Goal: Information Seeking & Learning: Learn about a topic

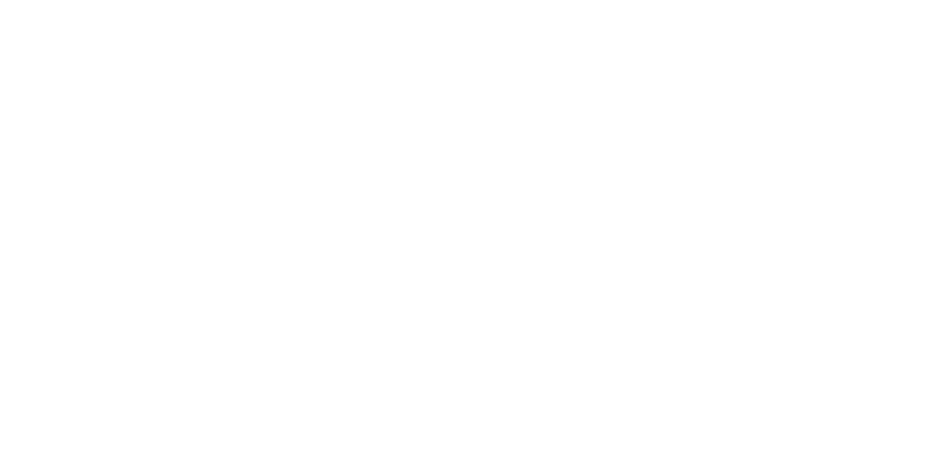
select select "Song"
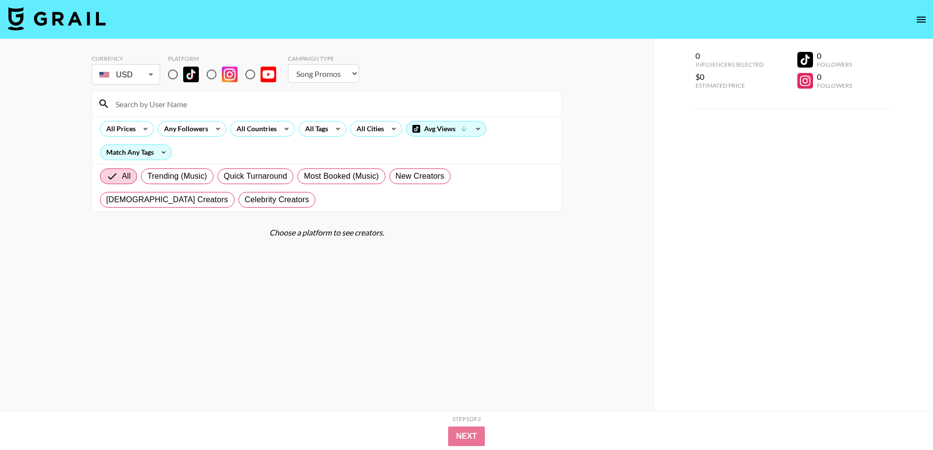
click at [252, 75] on input "radio" at bounding box center [250, 74] width 21 height 21
radio input "true"
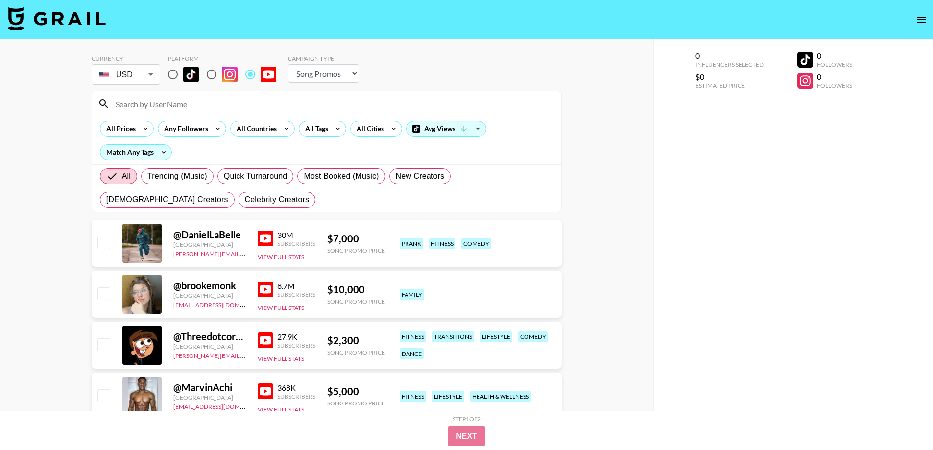
click at [234, 104] on input at bounding box center [332, 104] width 445 height 16
paste input "theealexanderj"
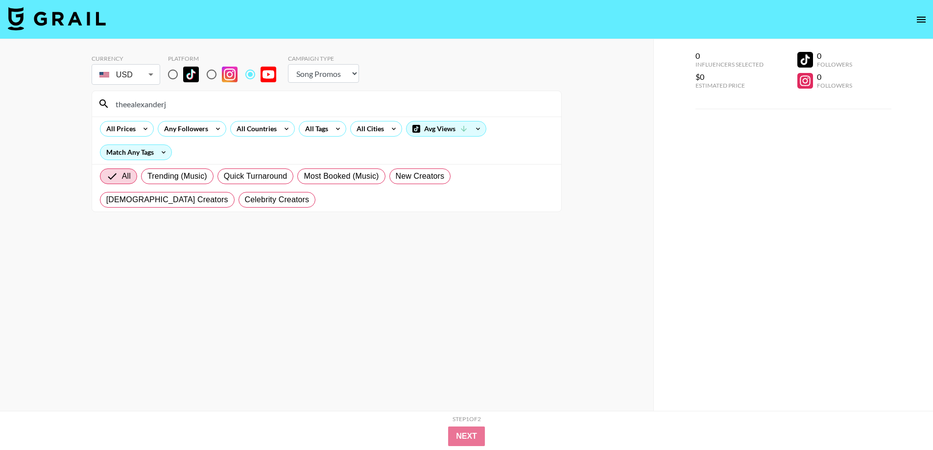
click at [192, 107] on input "theealexanderj" at bounding box center [332, 104] width 445 height 16
type input "theealexanderj"
click at [251, 76] on input "radio" at bounding box center [250, 74] width 21 height 21
click at [212, 101] on input "theealexanderj" at bounding box center [332, 104] width 445 height 16
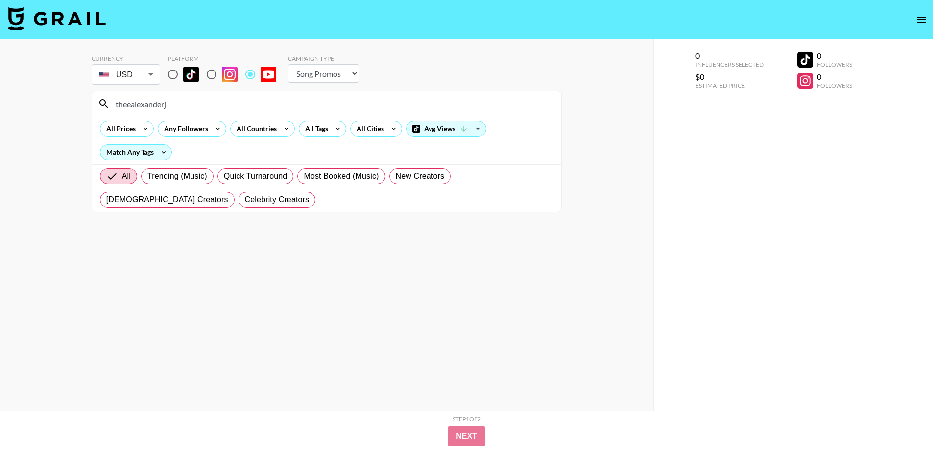
click at [211, 106] on input "theealexanderj" at bounding box center [332, 104] width 445 height 16
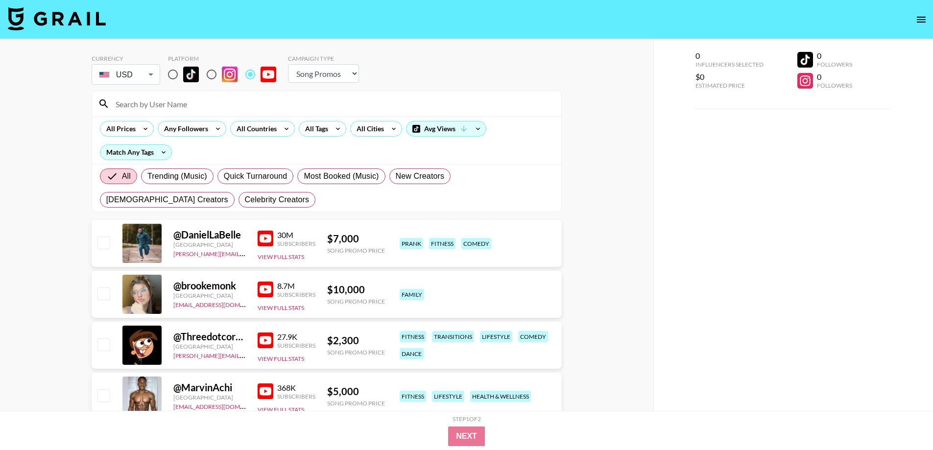
click at [253, 108] on input at bounding box center [332, 104] width 445 height 16
paste input "annakatedooley1"
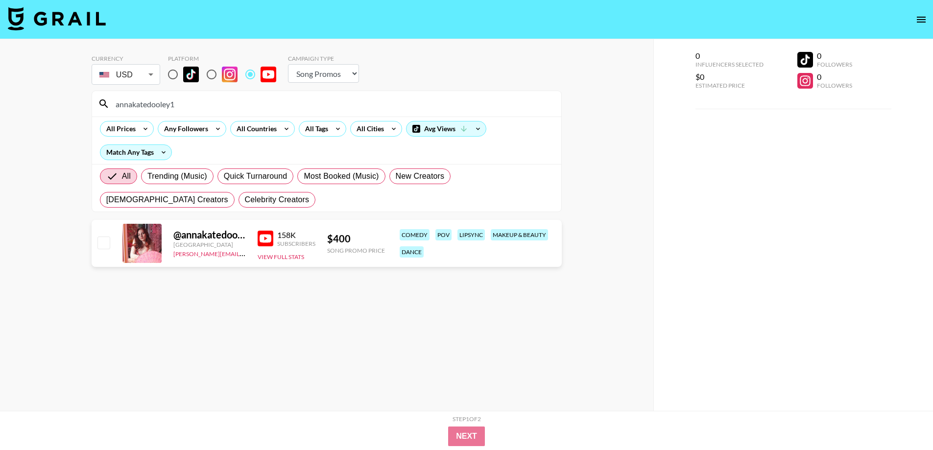
click at [172, 115] on div "annakatedooley1" at bounding box center [326, 103] width 469 height 25
click at [171, 106] on input "annakatedooley1" at bounding box center [332, 104] width 445 height 16
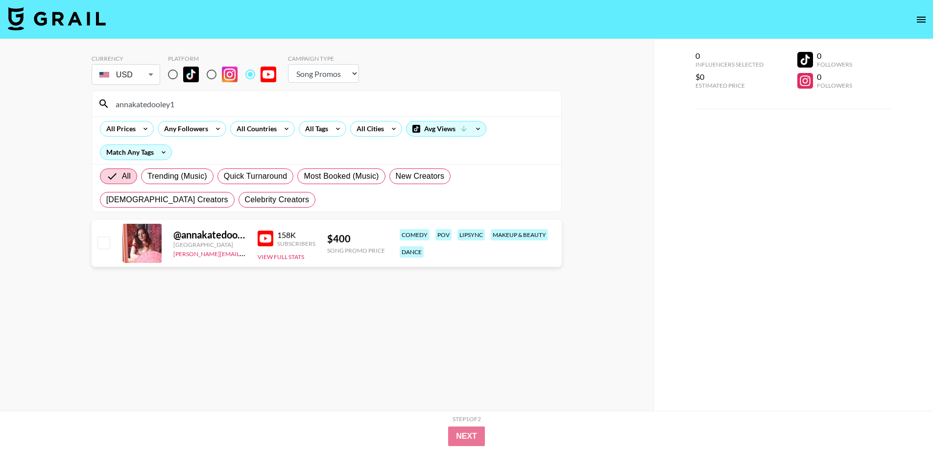
paste input "@DIXONSISTERSS"
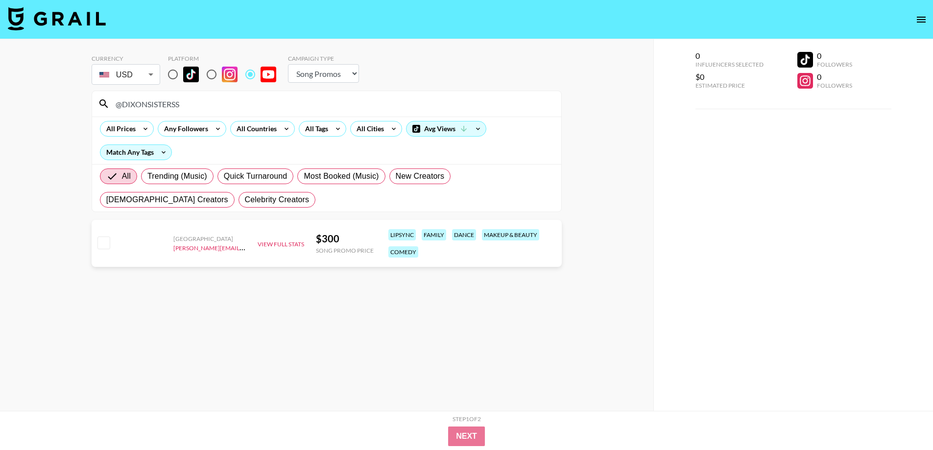
click at [327, 235] on div "$ 300" at bounding box center [345, 239] width 58 height 12
copy div "$ 300"
click at [178, 105] on input "@DIXONSISTERSS" at bounding box center [332, 104] width 445 height 16
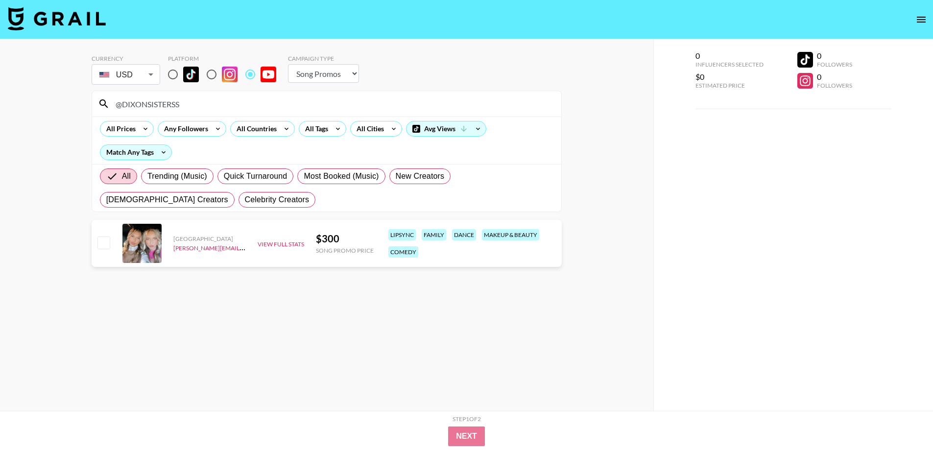
click at [178, 105] on input "@DIXONSISTERSS" at bounding box center [332, 104] width 445 height 16
paste input "Fayeknightly"
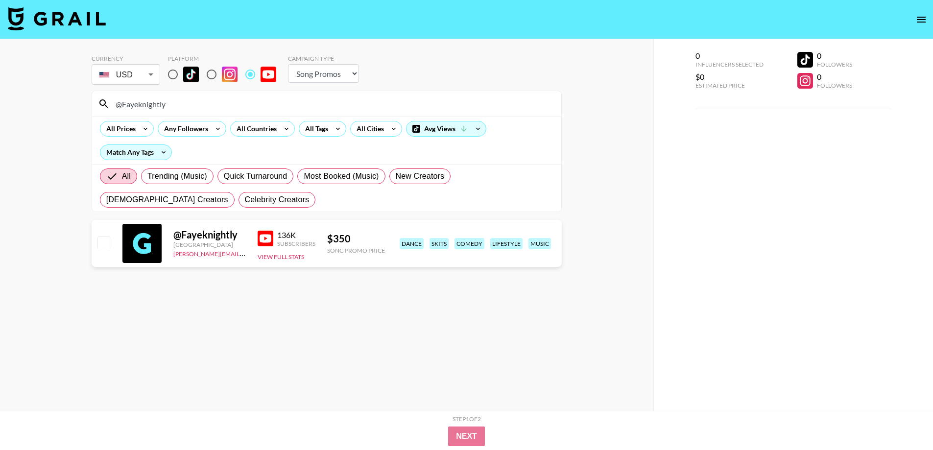
click at [160, 103] on input "@Fayeknightly" at bounding box center [332, 104] width 445 height 16
paste input "BrookeMorton"
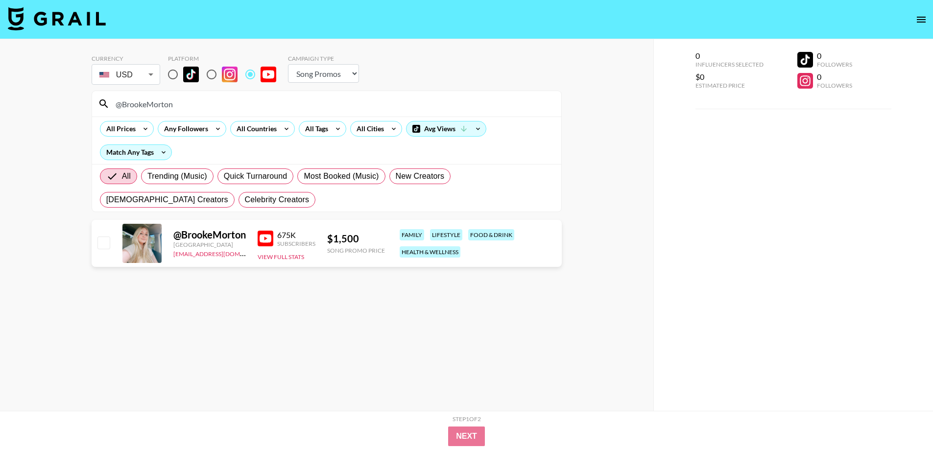
click at [226, 103] on input "@BrookeMorton" at bounding box center [332, 104] width 445 height 16
paste input "Zayaan4"
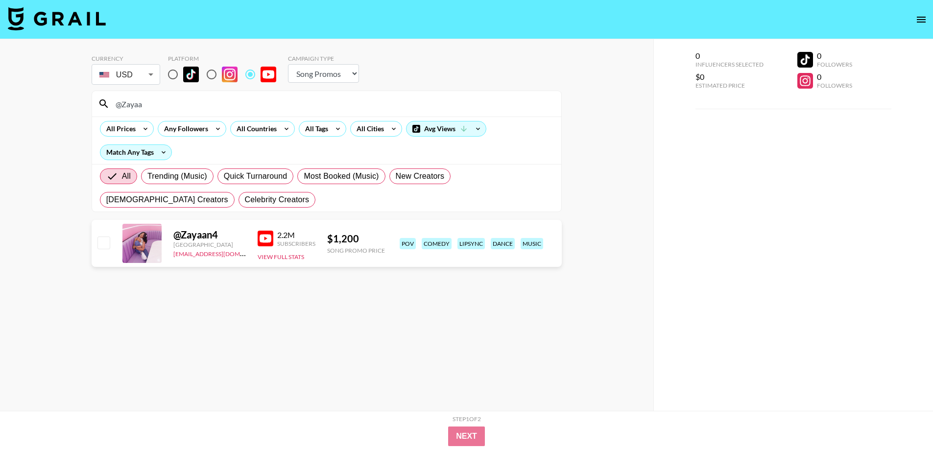
click at [150, 106] on input "@Zayaa" at bounding box center [332, 104] width 445 height 16
paste input "itsjennadavis"
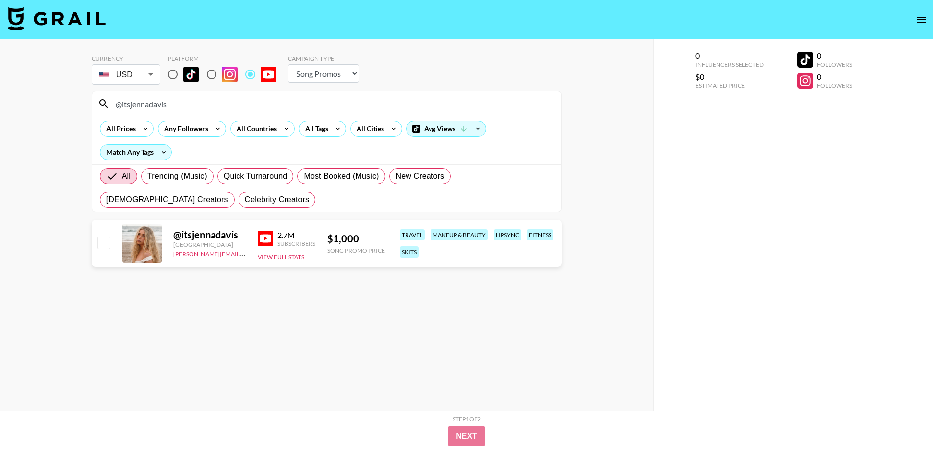
click at [156, 106] on input "@itsjennadavis" at bounding box center [332, 104] width 445 height 16
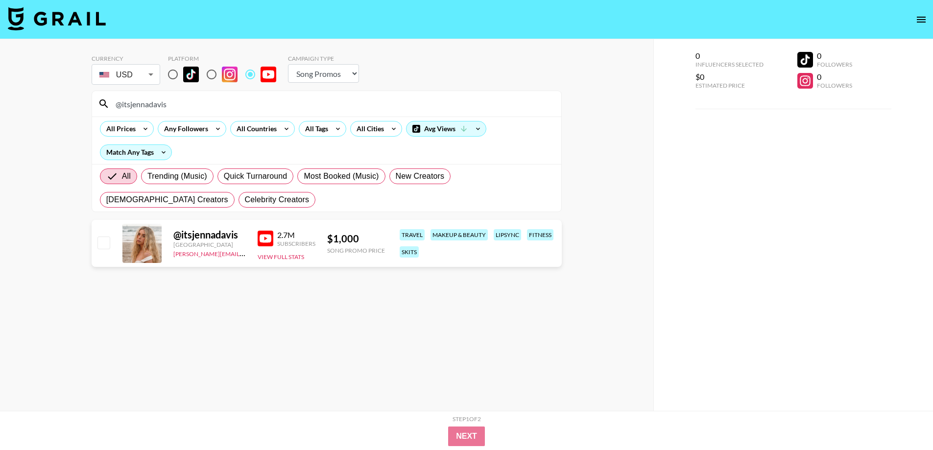
paste input "MiasLife"
type input "@MiasLife"
click at [163, 103] on input "@MiasLife" at bounding box center [332, 104] width 445 height 16
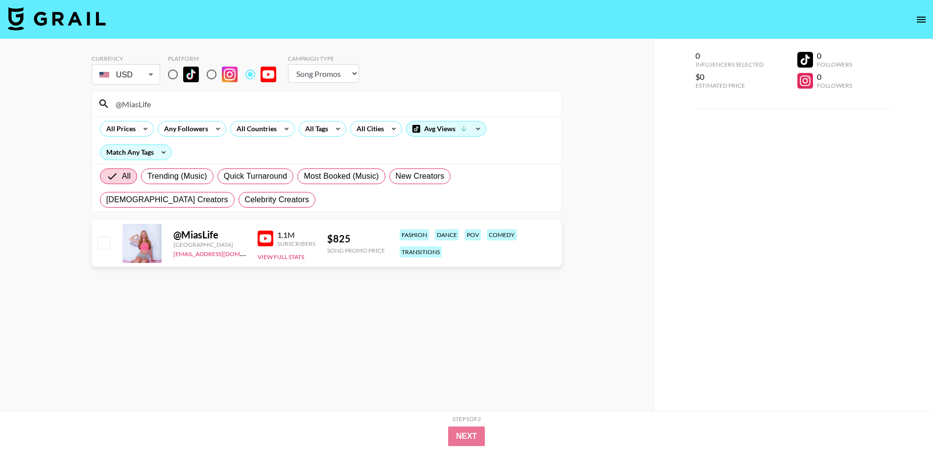
paste input
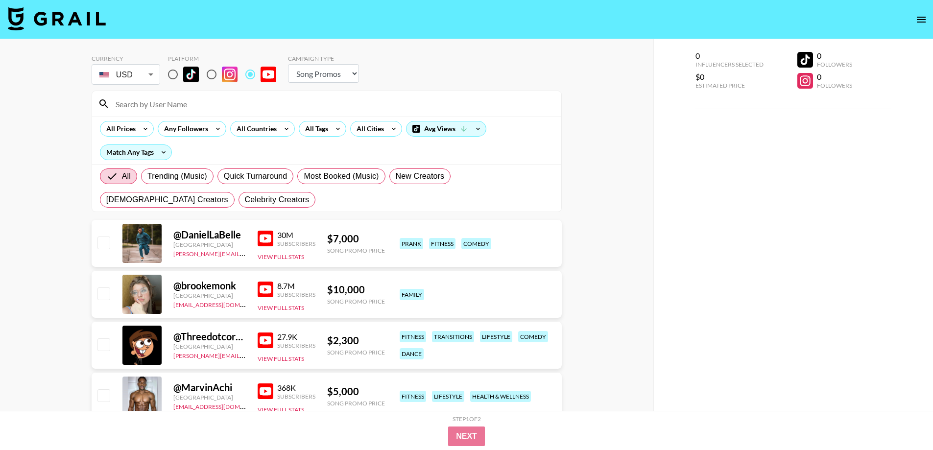
click at [147, 102] on input at bounding box center [332, 104] width 445 height 16
paste input
click at [130, 109] on input at bounding box center [332, 104] width 445 height 16
paste input "@MaynardsTV"
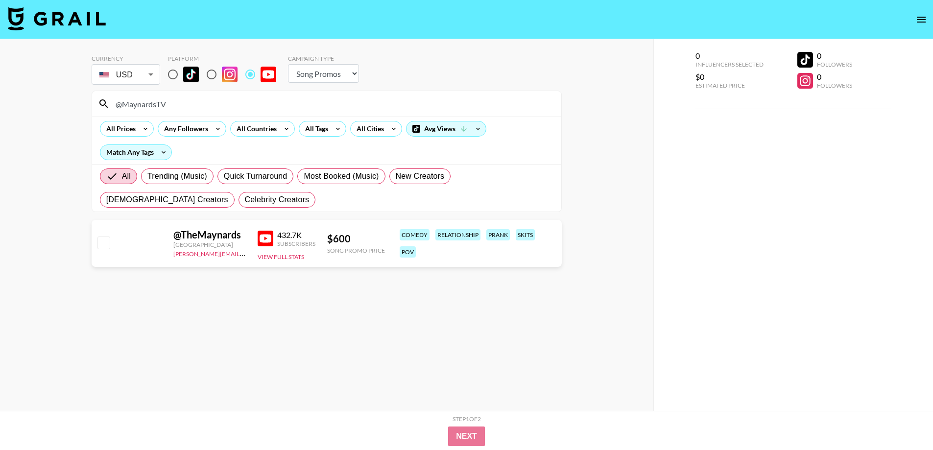
type input "@MaynardsTV"
click at [148, 103] on input "@MaynardsTV" at bounding box center [332, 104] width 445 height 16
paste input
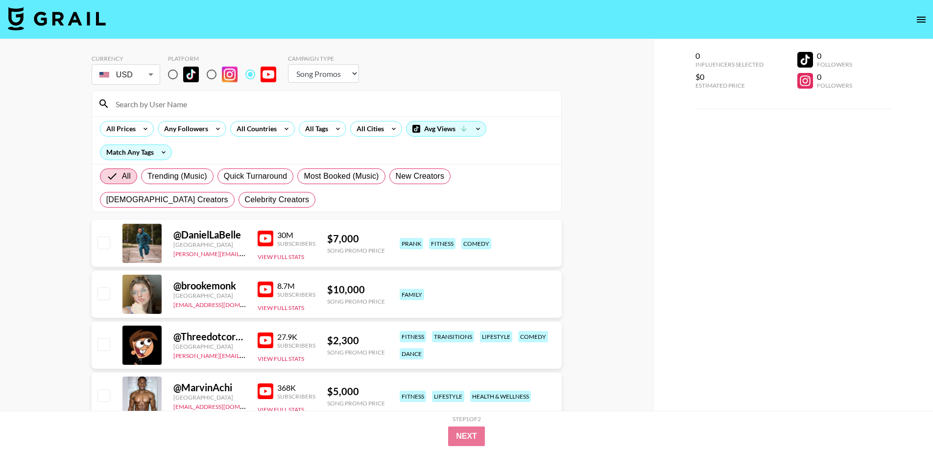
paste input
click at [172, 92] on div at bounding box center [326, 103] width 469 height 25
click at [179, 107] on input at bounding box center [332, 104] width 445 height 16
click at [147, 103] on input at bounding box center [332, 104] width 445 height 16
paste input "@hunnaxlib"
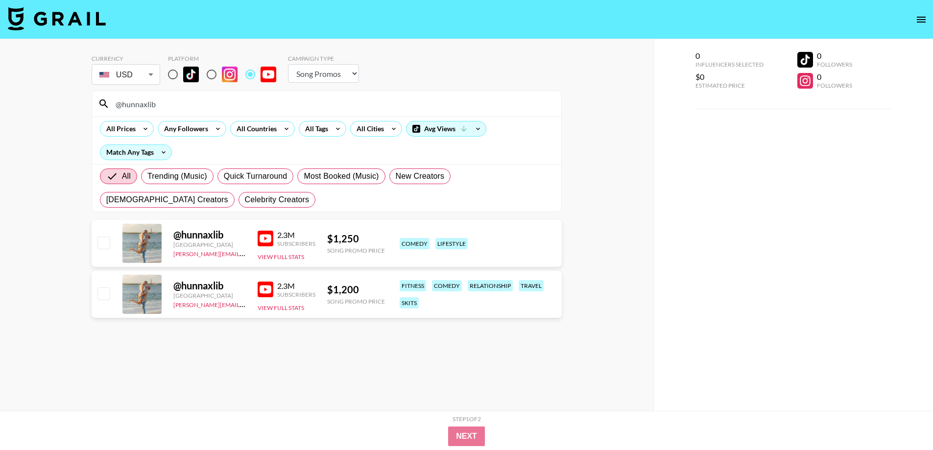
type input "@hunnaxlib"
click at [208, 100] on input "@hunnaxlib" at bounding box center [332, 104] width 445 height 16
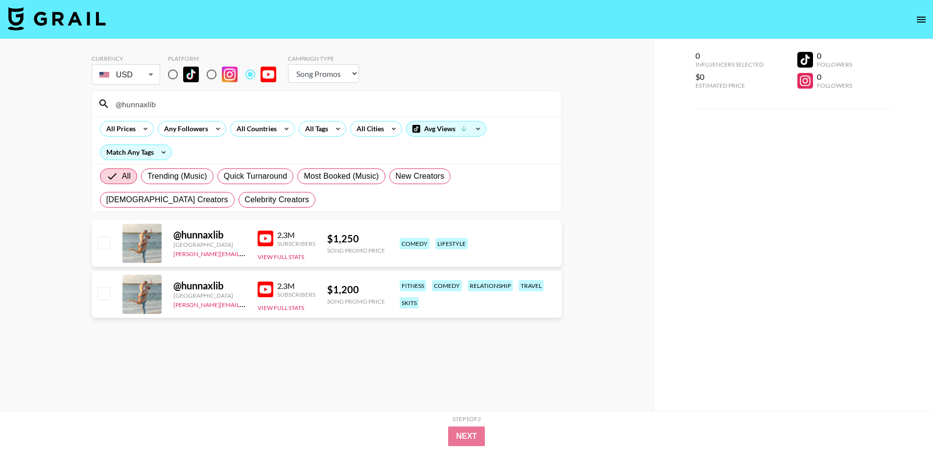
paste input
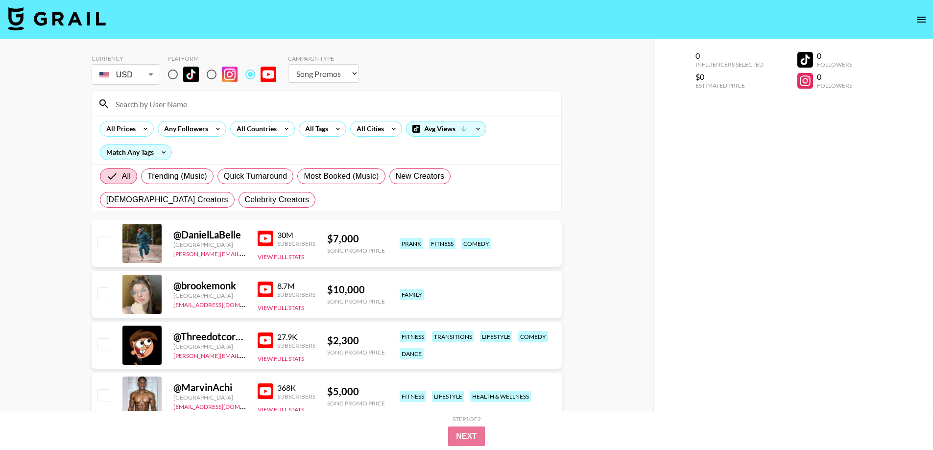
click at [152, 105] on input at bounding box center [332, 104] width 445 height 16
paste input "@BrittanyDawn"
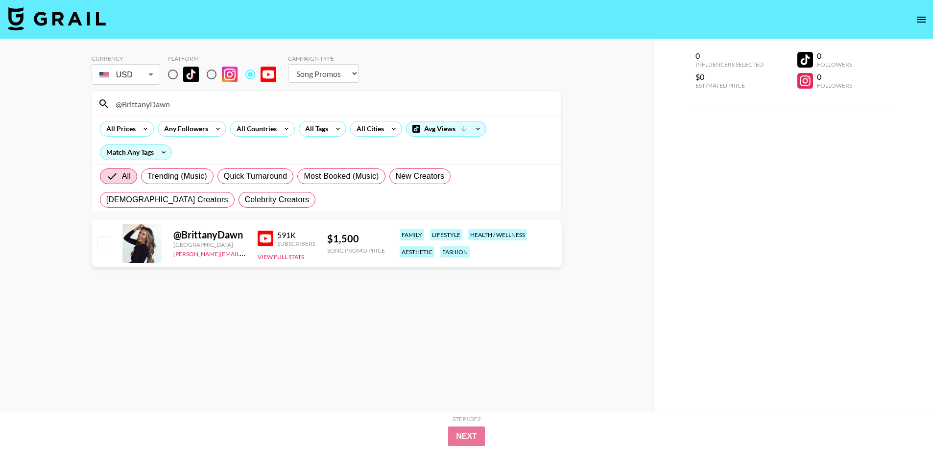
drag, startPoint x: 179, startPoint y: 107, endPoint x: 31, endPoint y: 107, distance: 147.3
click at [31, 107] on div "Currency USD USD ​ Platform Campaign Type Choose Type... Song Promos Brand Prom…" at bounding box center [326, 244] width 653 height 411
paste input "Theholmfamily"
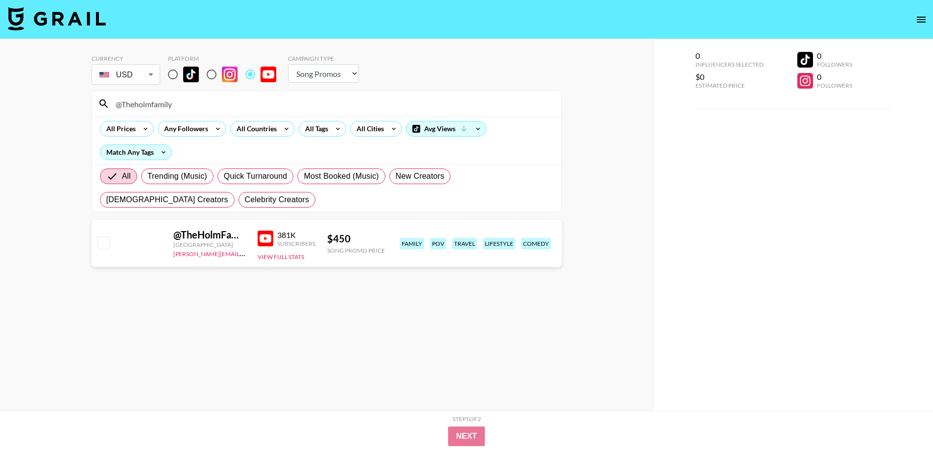
type input "@Theholmfamily"
click at [187, 104] on input "@Theholmfamily" at bounding box center [332, 104] width 445 height 16
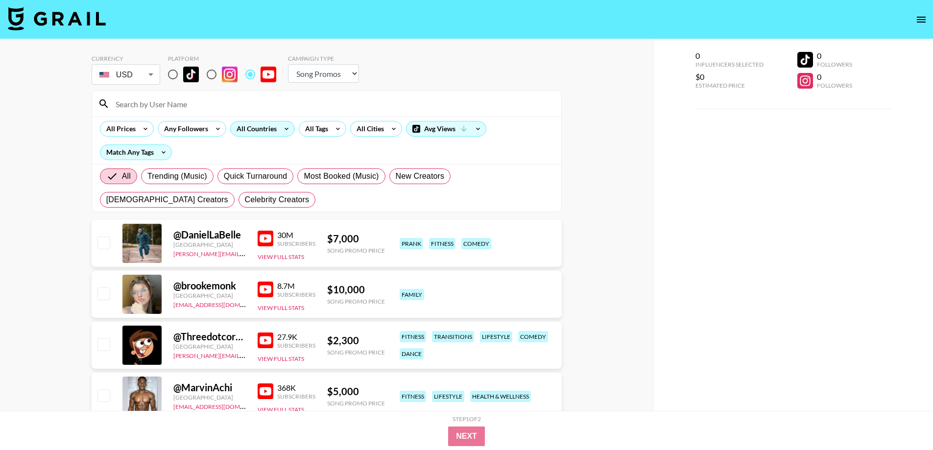
click at [274, 131] on div "All Countries" at bounding box center [255, 128] width 48 height 15
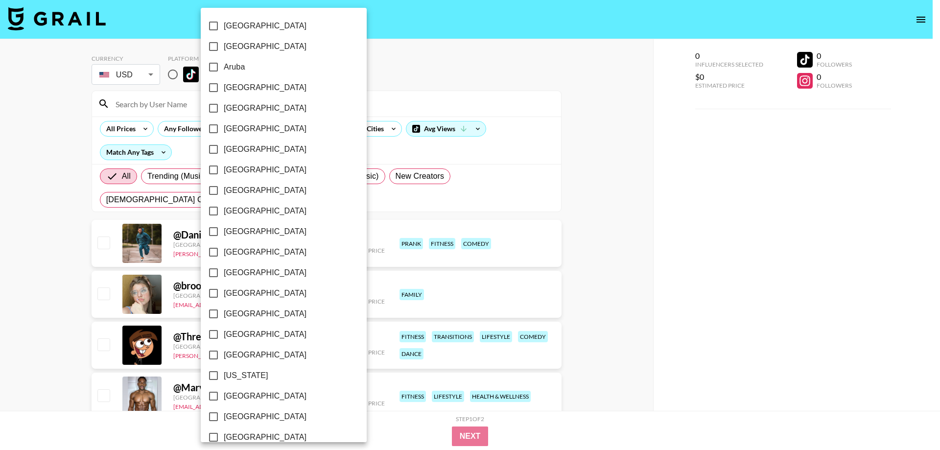
scroll to position [29, 0]
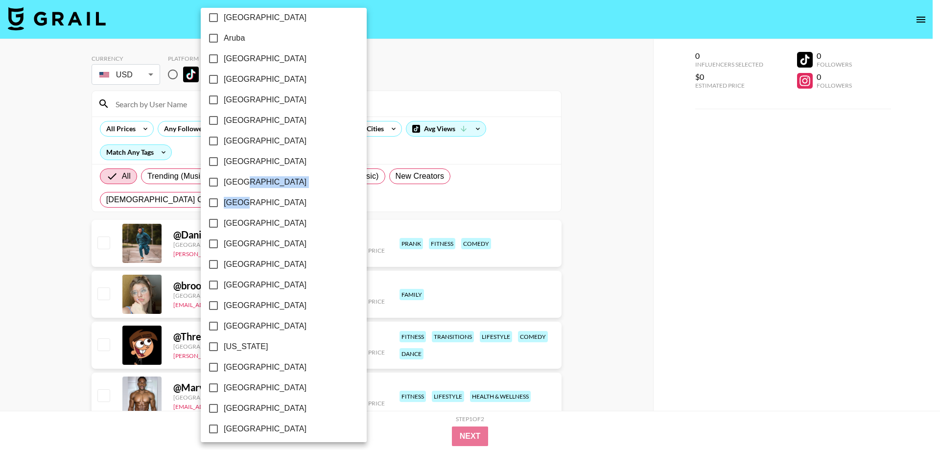
drag, startPoint x: 314, startPoint y: 189, endPoint x: 310, endPoint y: 212, distance: 22.9
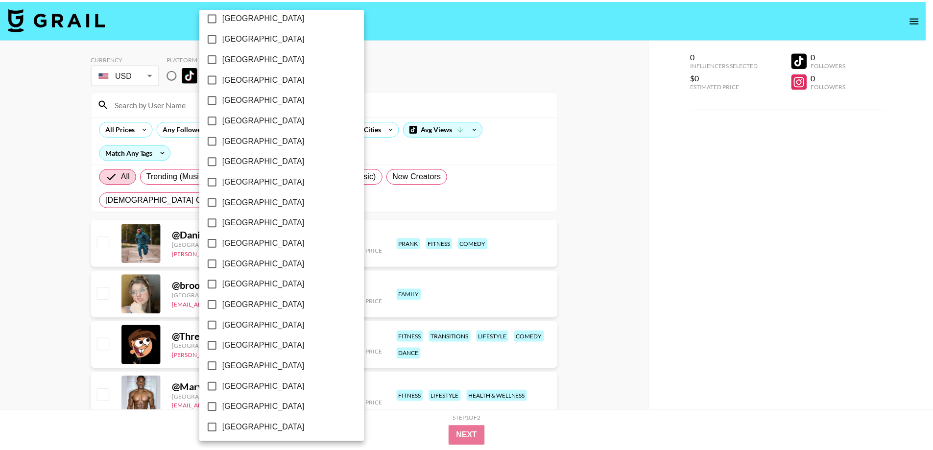
scroll to position [600, 0]
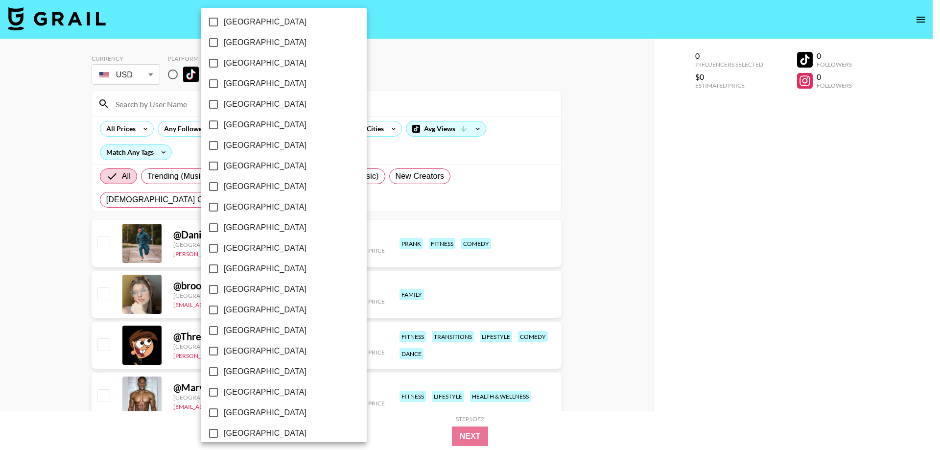
click at [248, 308] on span "[GEOGRAPHIC_DATA]" at bounding box center [265, 310] width 83 height 12
click at [224, 308] on input "[GEOGRAPHIC_DATA]" at bounding box center [213, 310] width 21 height 21
checkbox input "true"
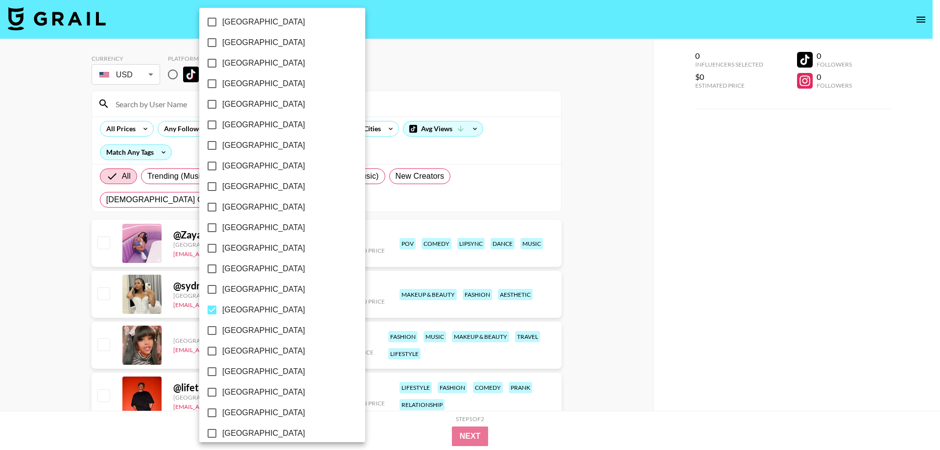
click at [21, 297] on div at bounding box center [470, 225] width 940 height 450
click at [21, 297] on div at bounding box center [466, 225] width 933 height 450
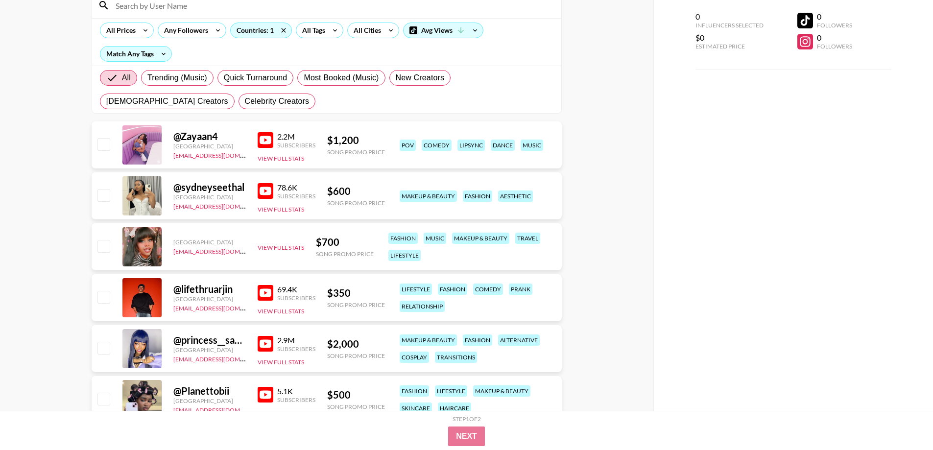
scroll to position [114, 0]
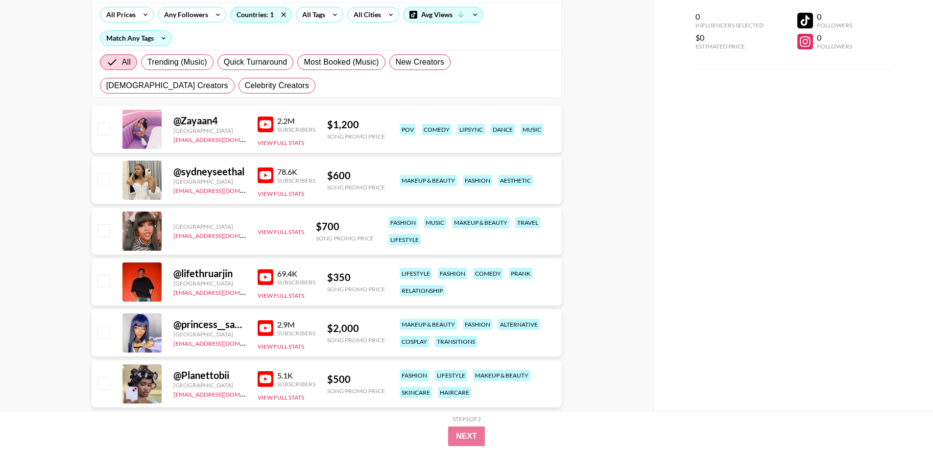
click at [260, 173] on img at bounding box center [265, 175] width 16 height 16
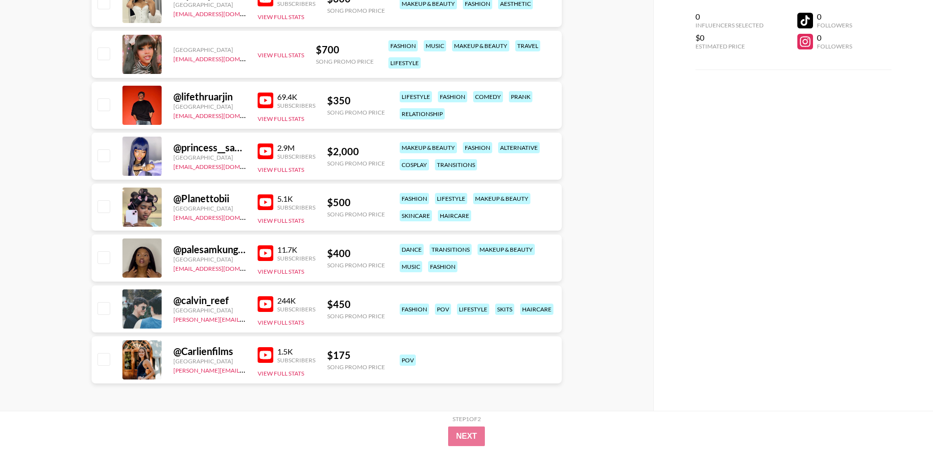
click at [266, 309] on img at bounding box center [265, 304] width 16 height 16
click at [205, 302] on div "@ calvin_reef" at bounding box center [209, 300] width 72 height 12
copy div "calvin_reef"
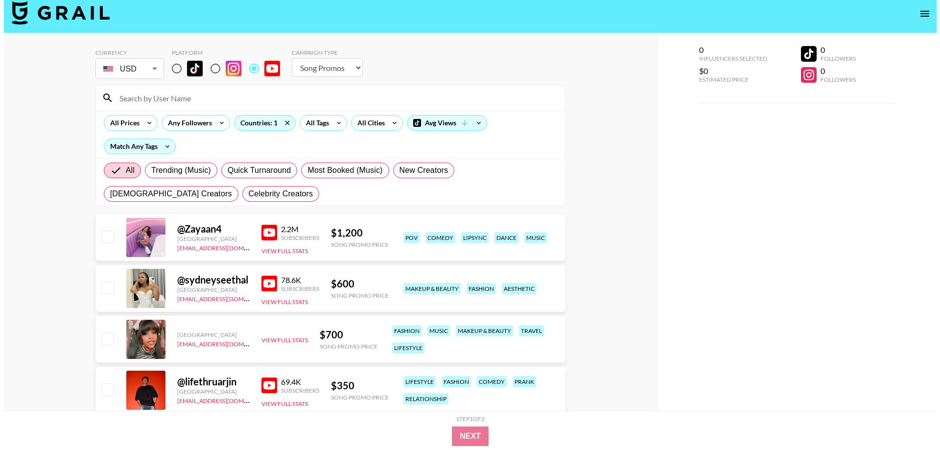
scroll to position [0, 0]
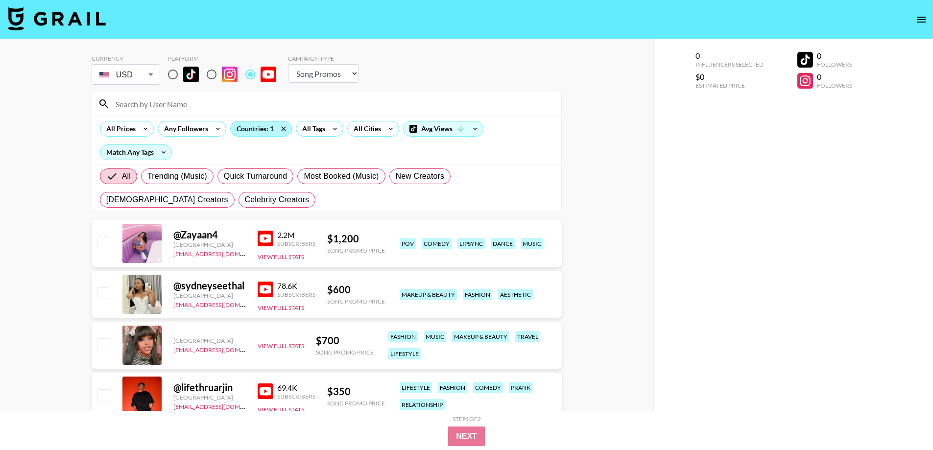
click at [261, 129] on div "Countries: 1" at bounding box center [261, 128] width 61 height 15
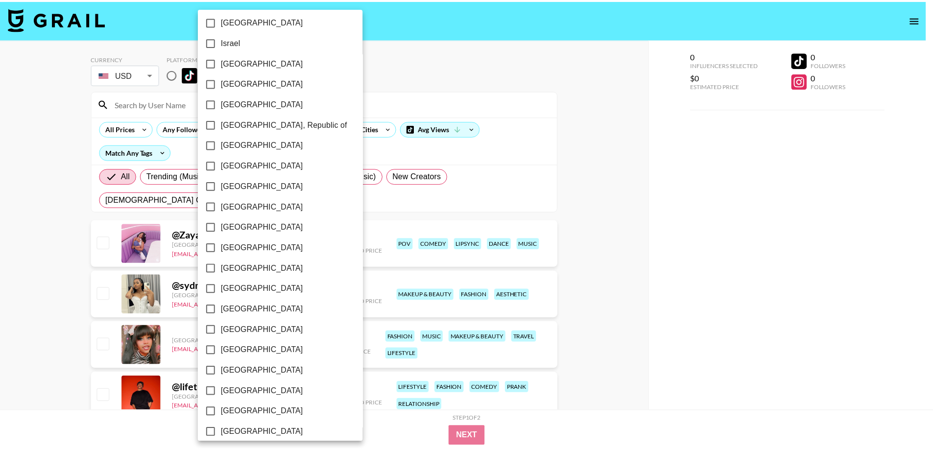
scroll to position [692, 0]
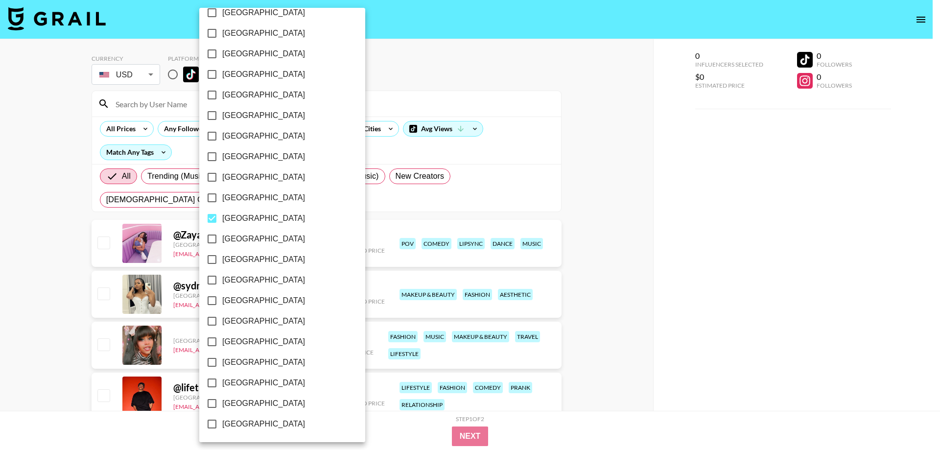
click at [226, 213] on span "[GEOGRAPHIC_DATA]" at bounding box center [263, 218] width 83 height 12
click at [222, 213] on input "[GEOGRAPHIC_DATA]" at bounding box center [212, 218] width 21 height 21
checkbox input "false"
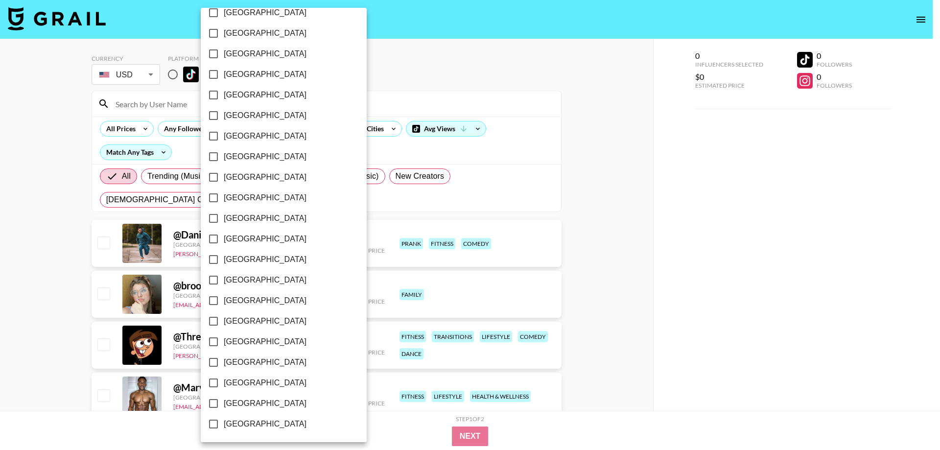
click at [238, 378] on span "[GEOGRAPHIC_DATA]" at bounding box center [265, 383] width 83 height 12
click at [224, 378] on input "[GEOGRAPHIC_DATA]" at bounding box center [213, 383] width 21 height 21
click at [238, 378] on span "[GEOGRAPHIC_DATA]" at bounding box center [265, 383] width 83 height 12
click at [224, 378] on input "[GEOGRAPHIC_DATA]" at bounding box center [213, 383] width 21 height 21
click at [238, 378] on span "[GEOGRAPHIC_DATA]" at bounding box center [265, 383] width 83 height 12
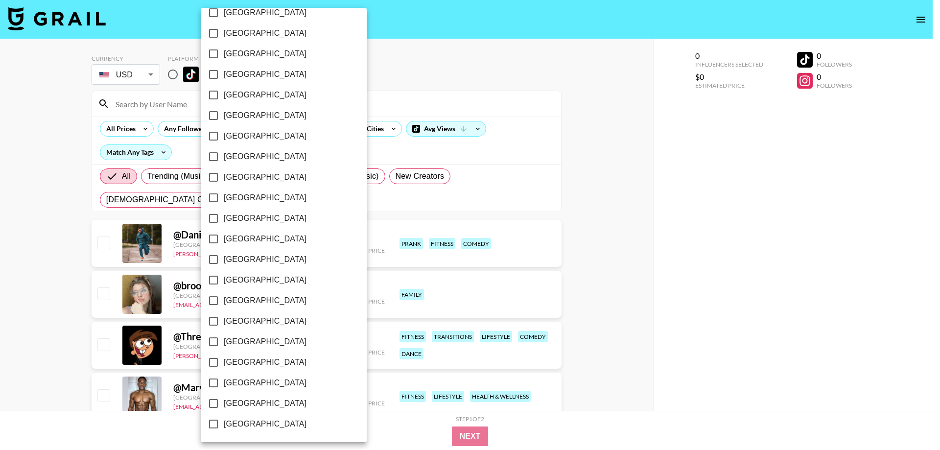
click at [224, 378] on input "[GEOGRAPHIC_DATA]" at bounding box center [213, 383] width 21 height 21
checkbox input "true"
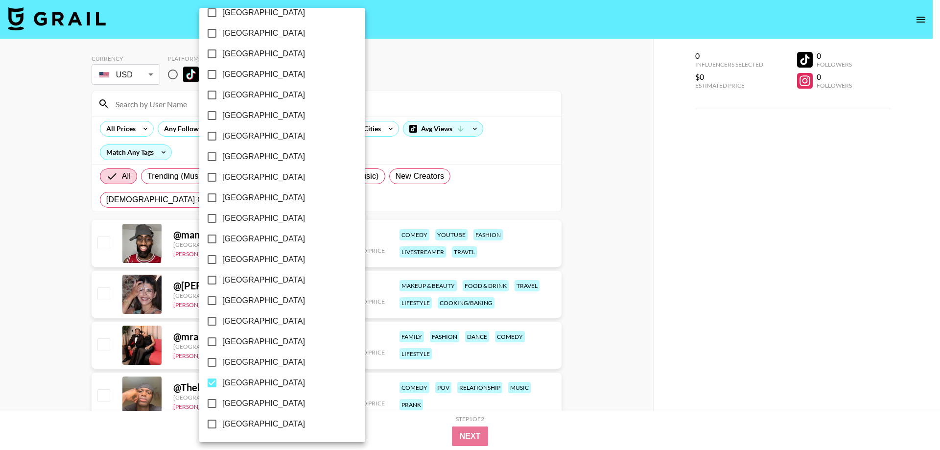
click at [0, 314] on div at bounding box center [470, 225] width 940 height 450
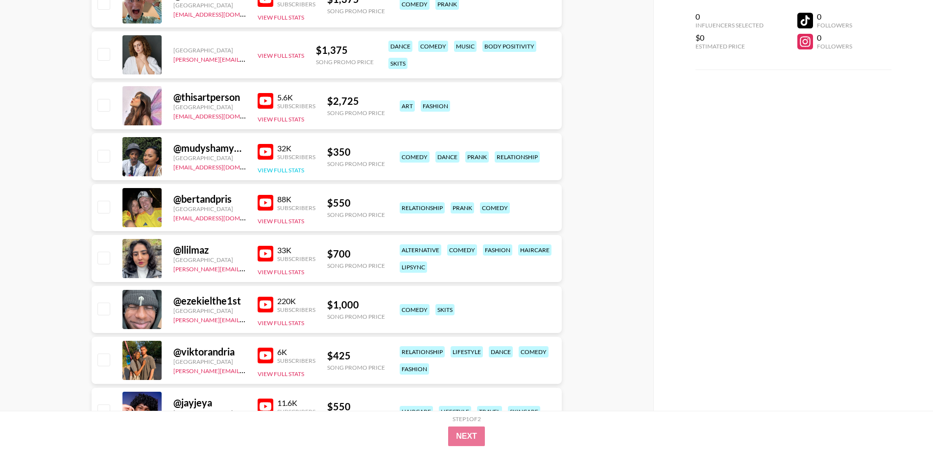
scroll to position [914, 0]
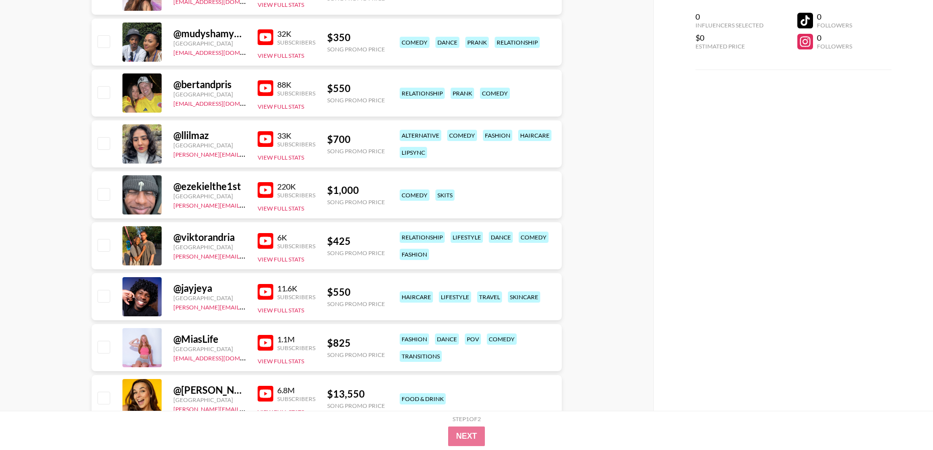
click at [270, 338] on img at bounding box center [265, 343] width 16 height 16
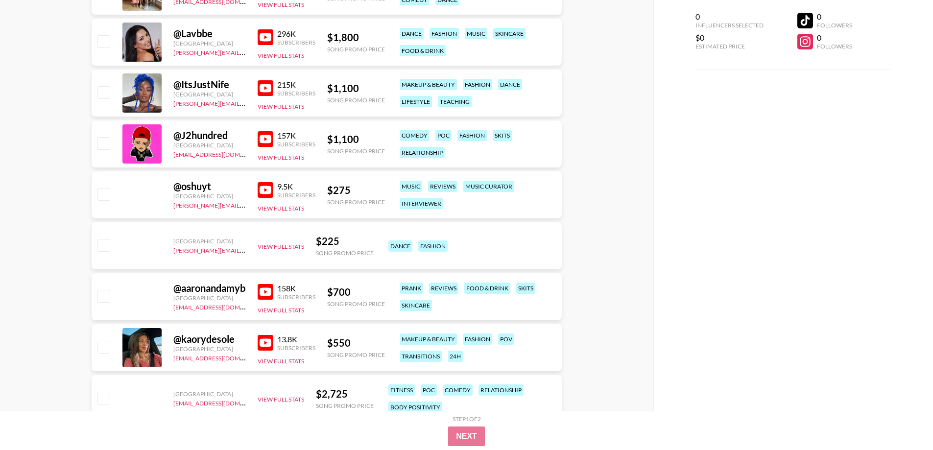
scroll to position [2056, 0]
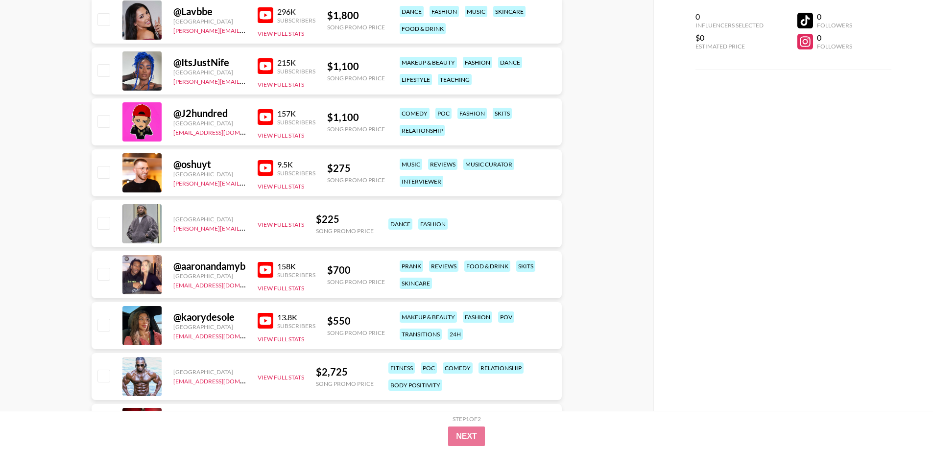
click at [266, 325] on img at bounding box center [265, 321] width 16 height 16
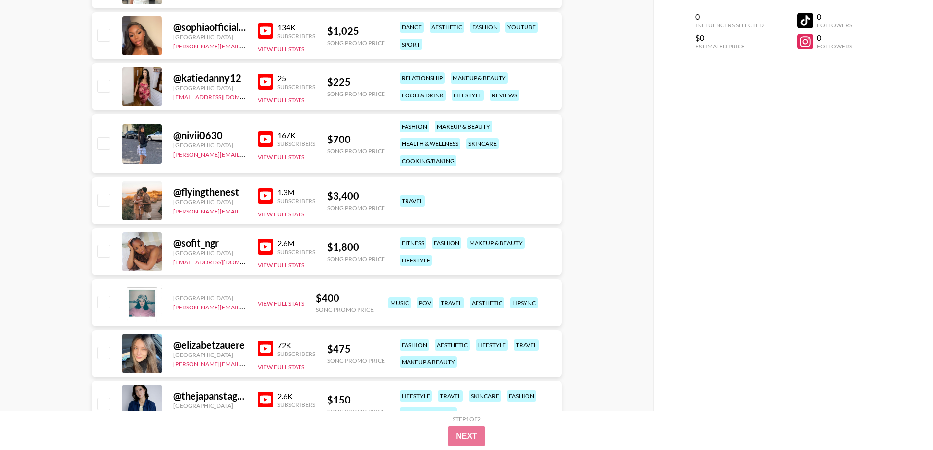
scroll to position [3092, 0]
